Goal: Task Accomplishment & Management: Use online tool/utility

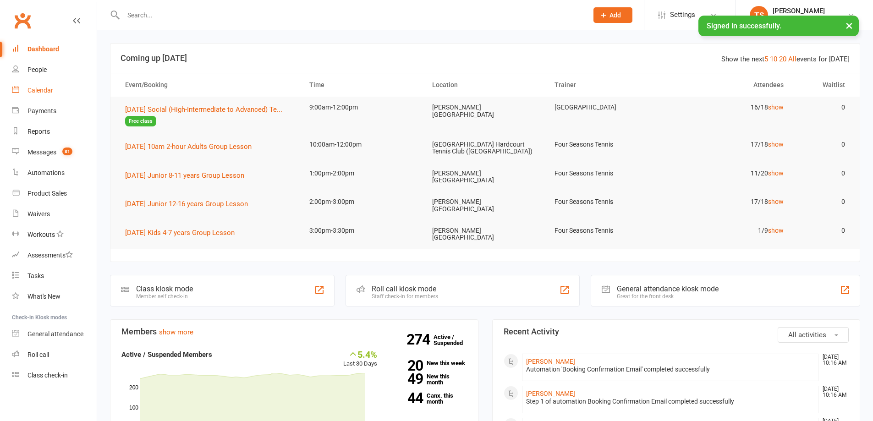
drag, startPoint x: 40, startPoint y: 91, endPoint x: 197, endPoint y: 100, distance: 157.0
click at [40, 92] on div "Calendar" at bounding box center [40, 90] width 26 height 7
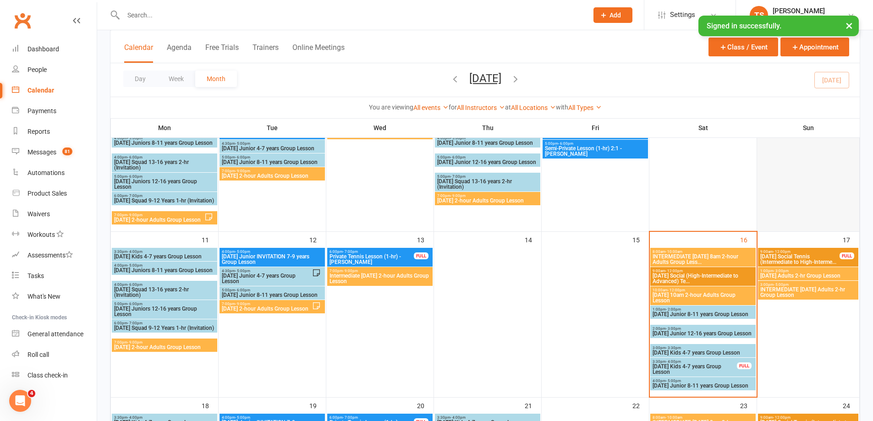
scroll to position [229, 0]
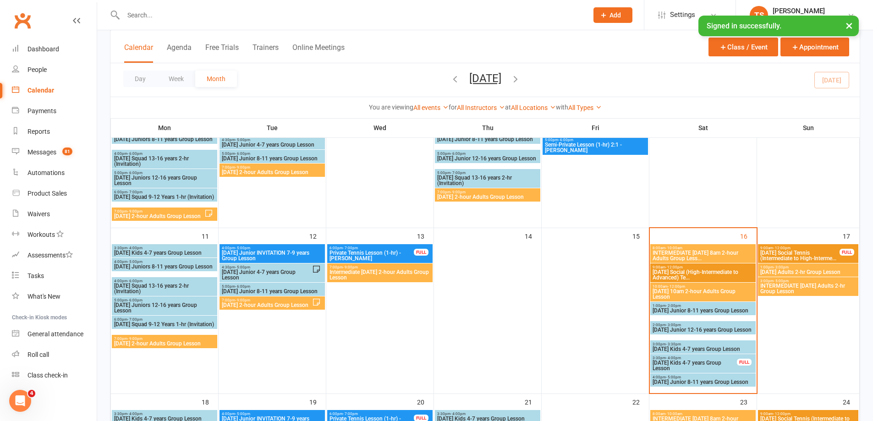
click at [781, 269] on div "1:00pm - 3:00pm [DATE] Adults 2-hr Group Lesson" at bounding box center [808, 269] width 100 height 13
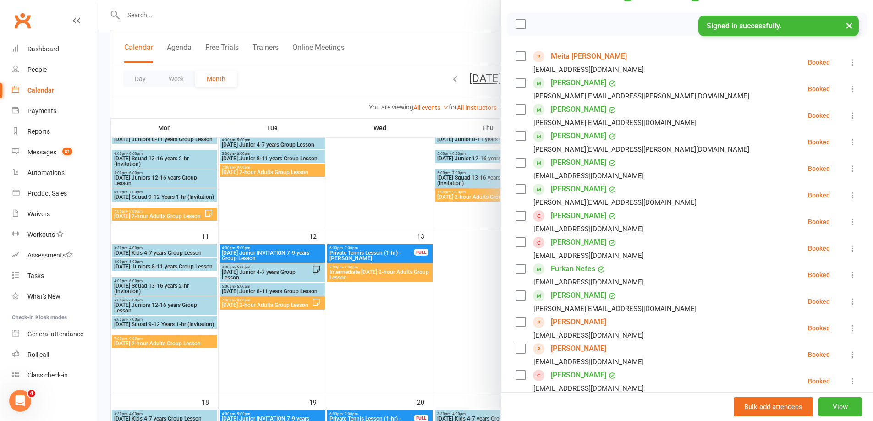
scroll to position [183, 0]
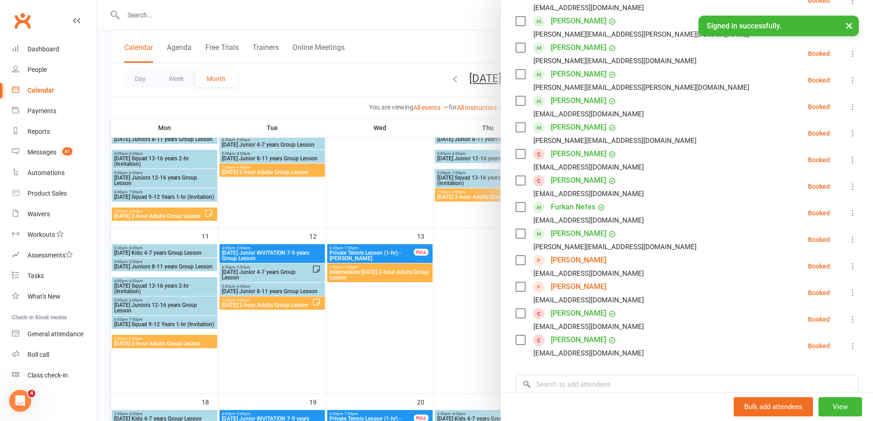
click at [465, 298] on div at bounding box center [485, 210] width 776 height 421
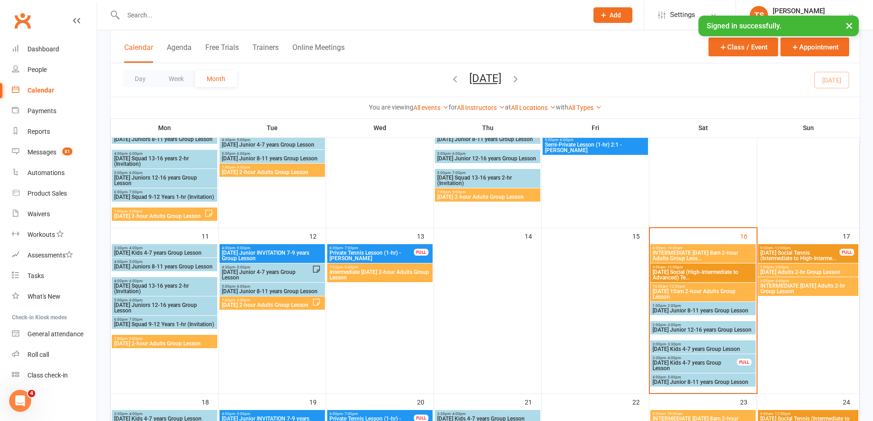
click at [783, 283] on span "INTERMEDIATE [DATE] Adults 2-hr Group Lesson" at bounding box center [808, 288] width 97 height 11
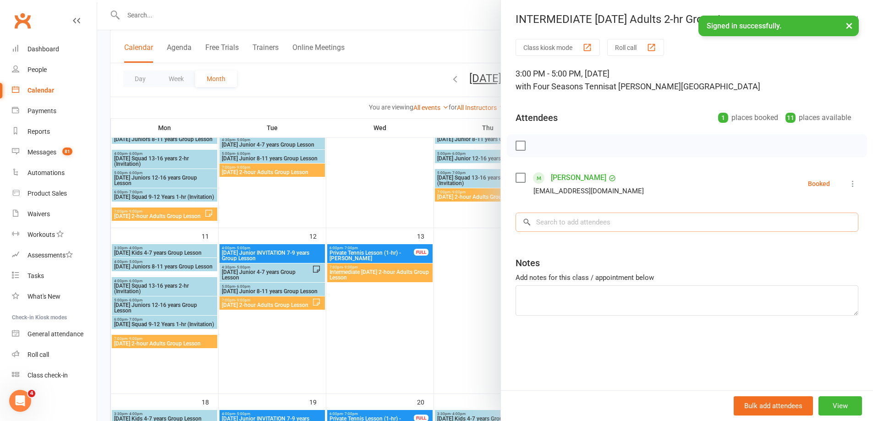
click at [551, 219] on input "search" at bounding box center [686, 222] width 343 height 19
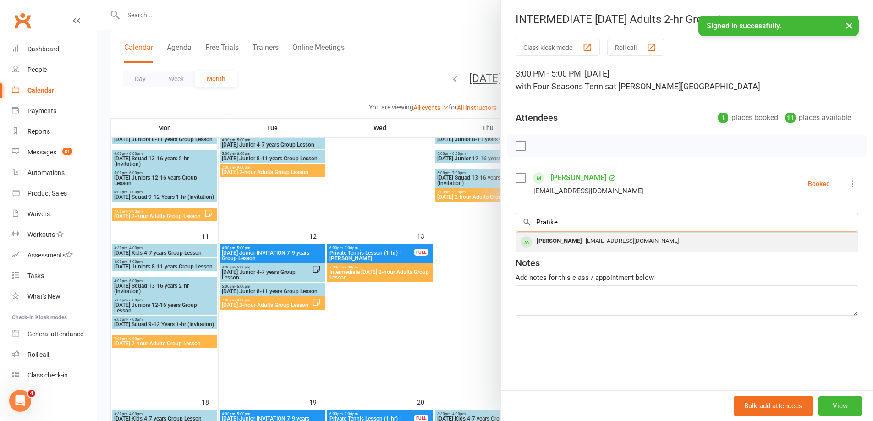
type input "Pratike"
click at [538, 238] on div "[PERSON_NAME]" at bounding box center [559, 241] width 53 height 13
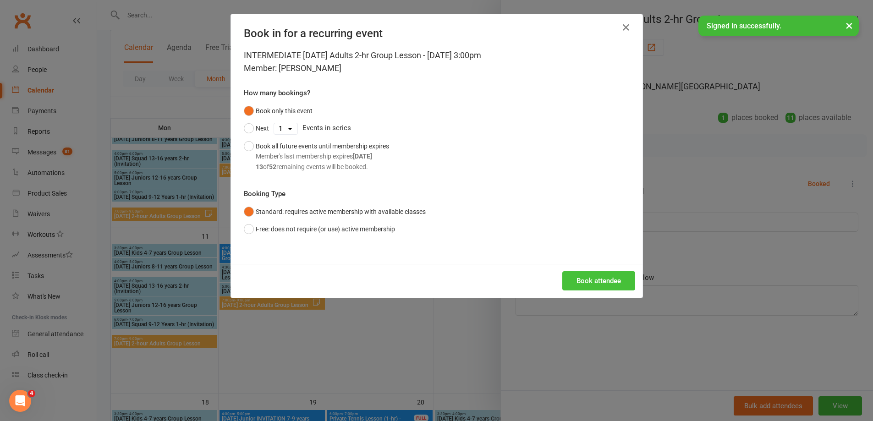
click at [602, 278] on button "Book attendee" at bounding box center [598, 280] width 73 height 19
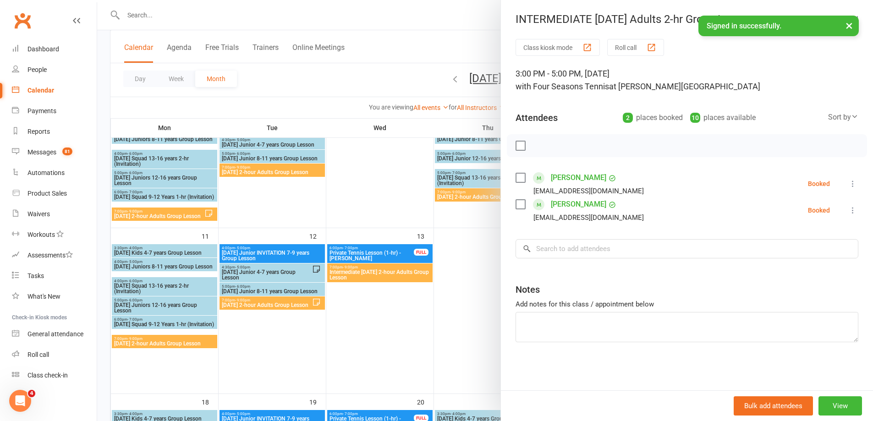
drag, startPoint x: 469, startPoint y: 276, endPoint x: 559, endPoint y: 257, distance: 91.7
click at [469, 276] on div at bounding box center [485, 210] width 776 height 421
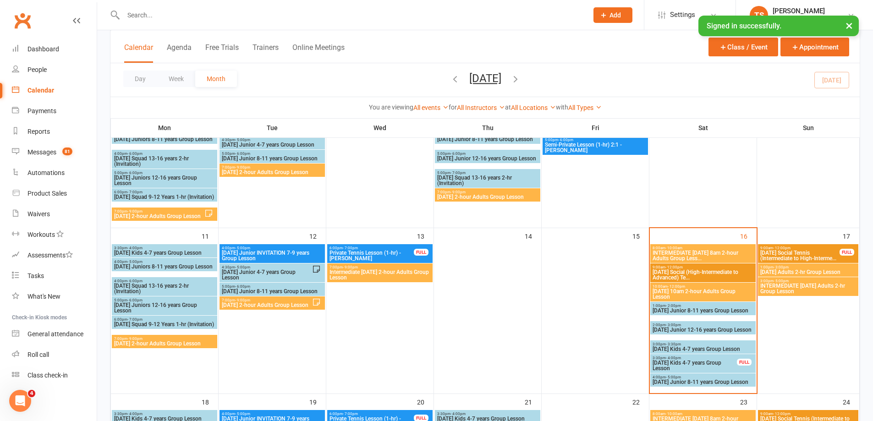
click at [790, 269] on span "[DATE] Adults 2-hr Group Lesson" at bounding box center [808, 271] width 97 height 5
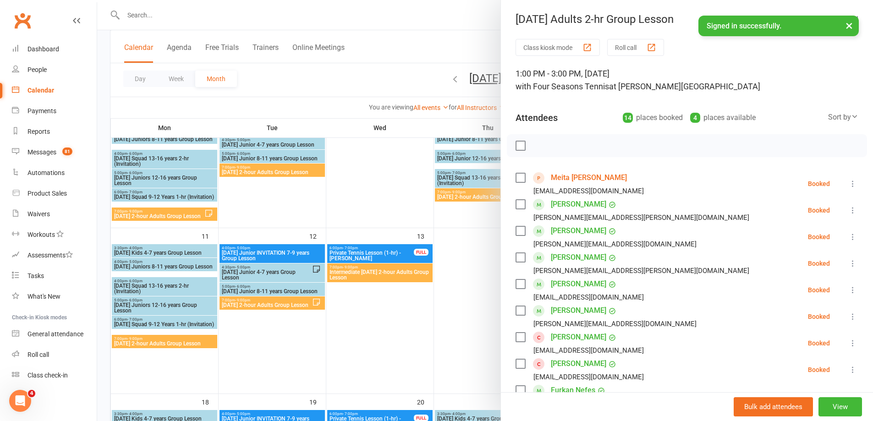
click at [561, 230] on link "[PERSON_NAME]" at bounding box center [578, 231] width 55 height 15
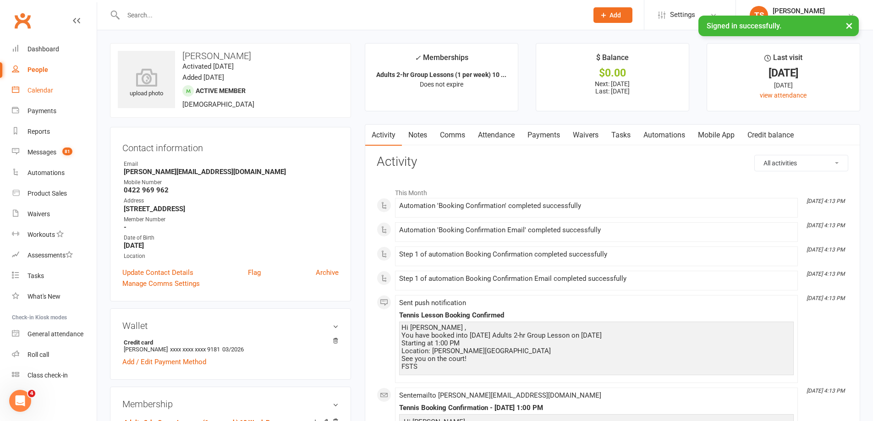
click at [39, 90] on div "Calendar" at bounding box center [40, 90] width 26 height 7
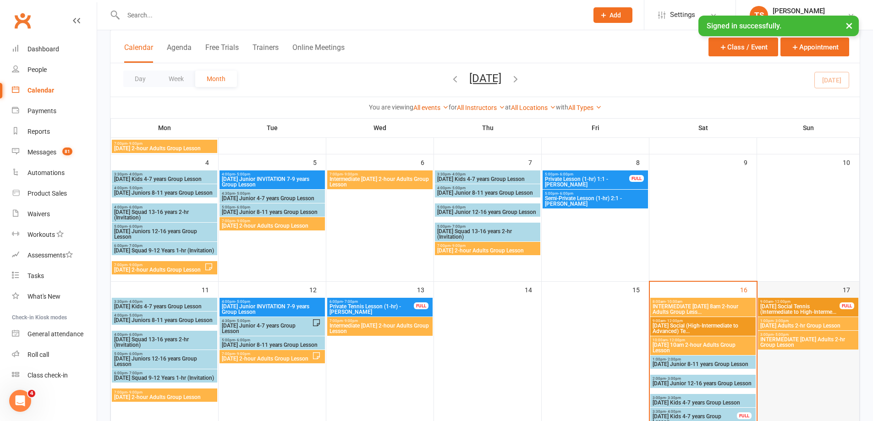
scroll to position [183, 0]
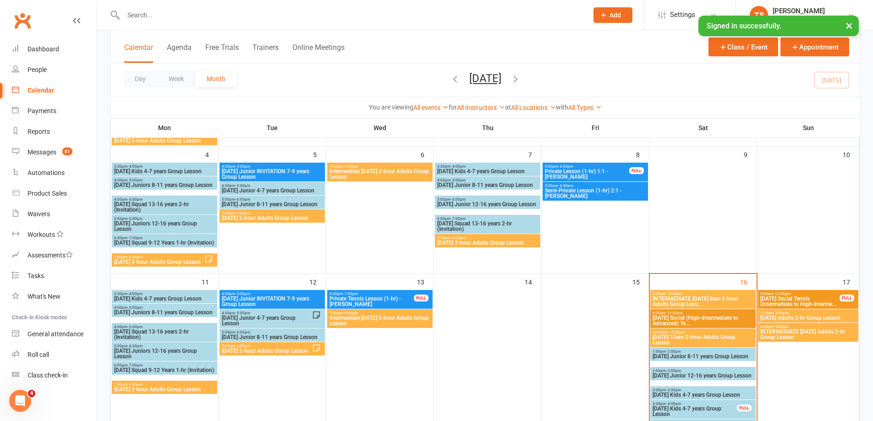
click at [786, 314] on span "- 3:00pm" at bounding box center [780, 313] width 15 height 4
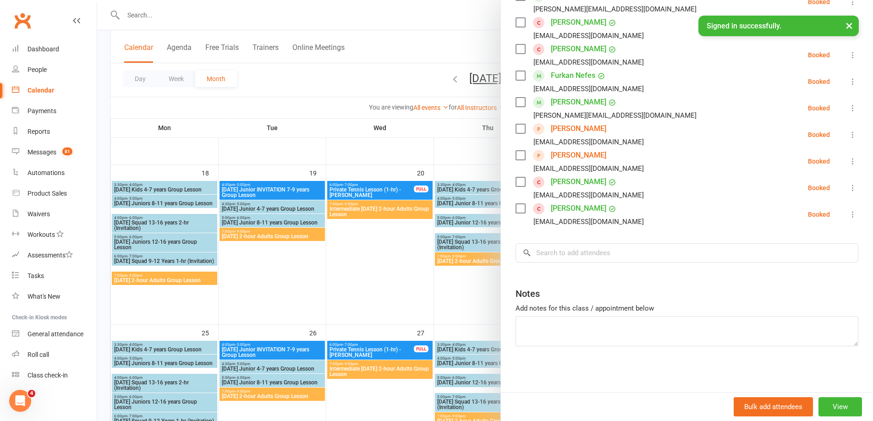
scroll to position [131, 0]
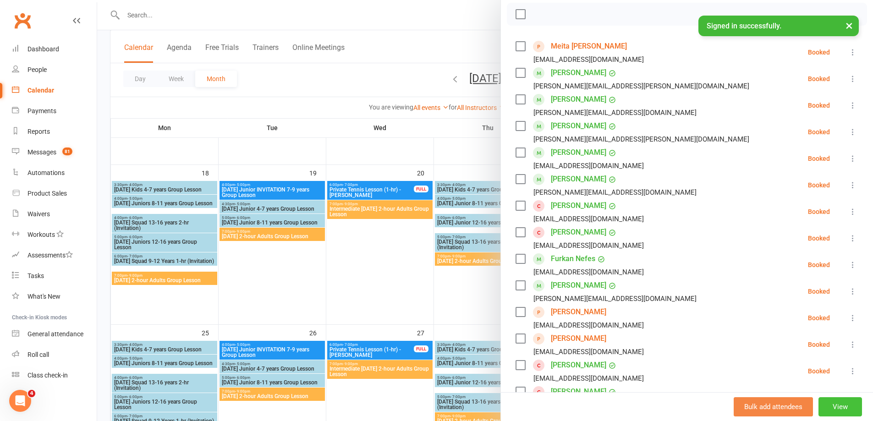
click at [828, 404] on button "View" at bounding box center [840, 406] width 44 height 19
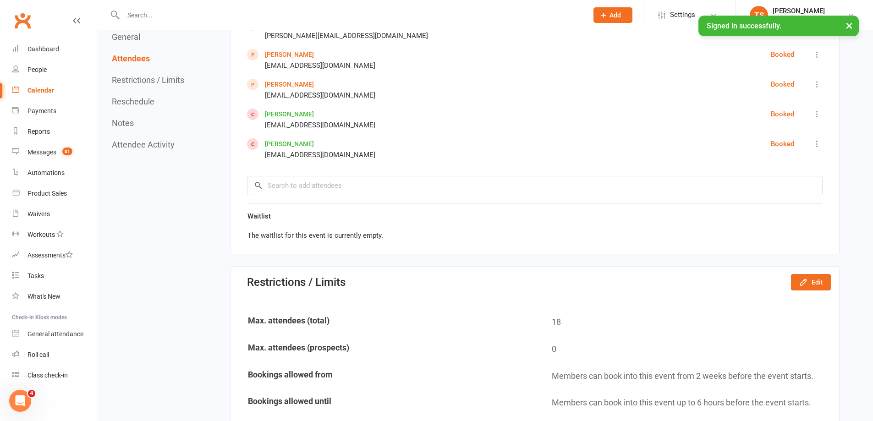
scroll to position [779, 0]
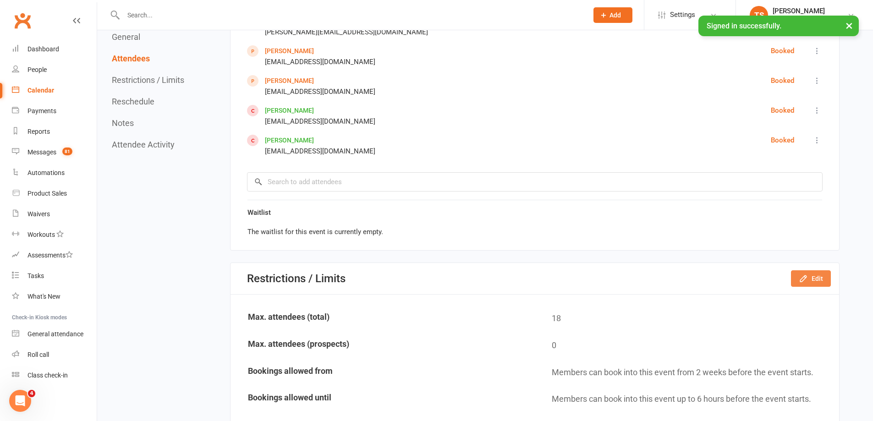
click at [816, 277] on button "Edit" at bounding box center [811, 278] width 40 height 16
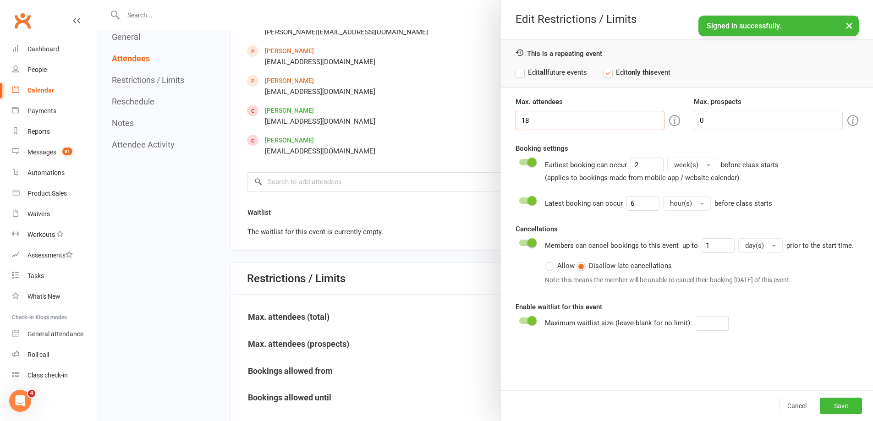
drag, startPoint x: 528, startPoint y: 120, endPoint x: 523, endPoint y: 120, distance: 5.5
click at [523, 120] on input "18" at bounding box center [589, 120] width 149 height 19
type input "14"
click at [837, 402] on button "Save" at bounding box center [841, 406] width 42 height 16
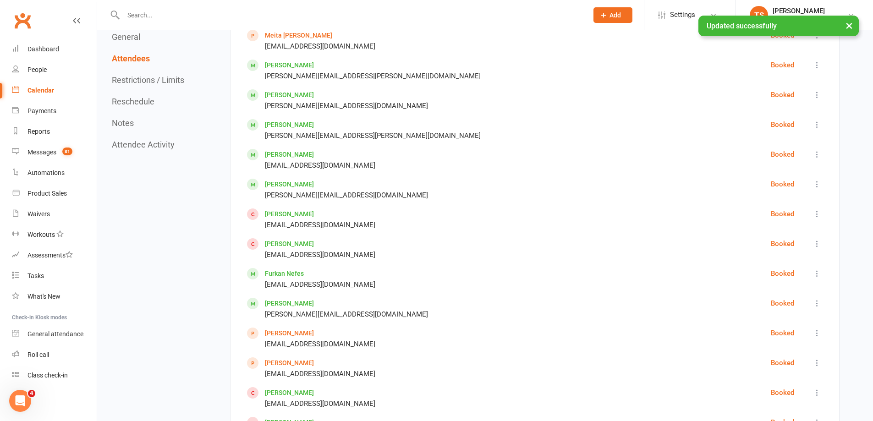
scroll to position [412, 0]
